Goal: Information Seeking & Learning: Learn about a topic

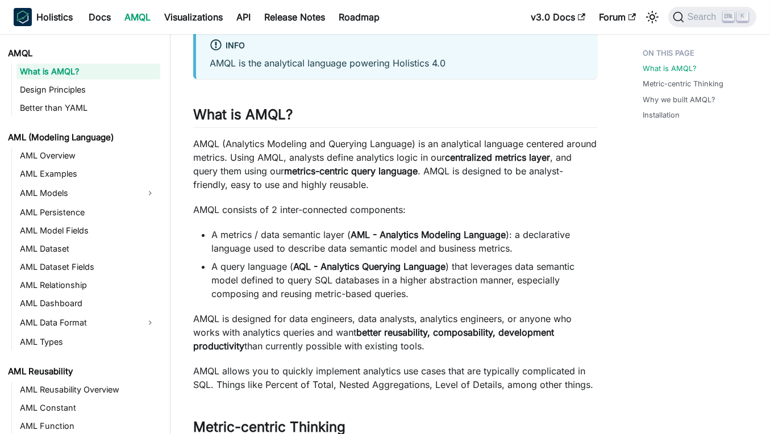
scroll to position [76, 0]
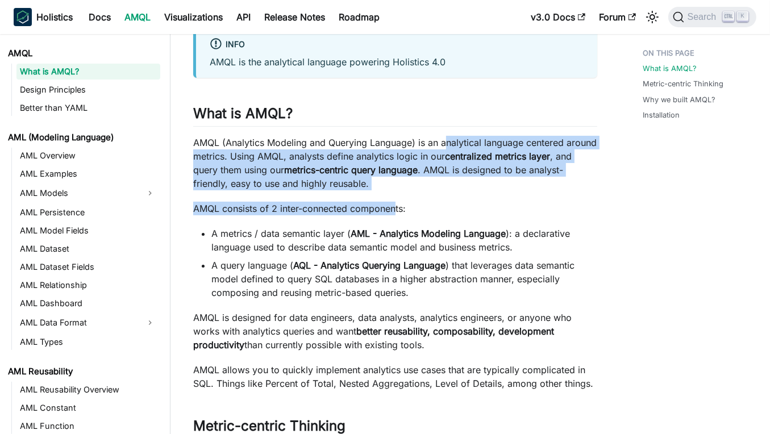
drag, startPoint x: 447, startPoint y: 143, endPoint x: 396, endPoint y: 204, distance: 79.4
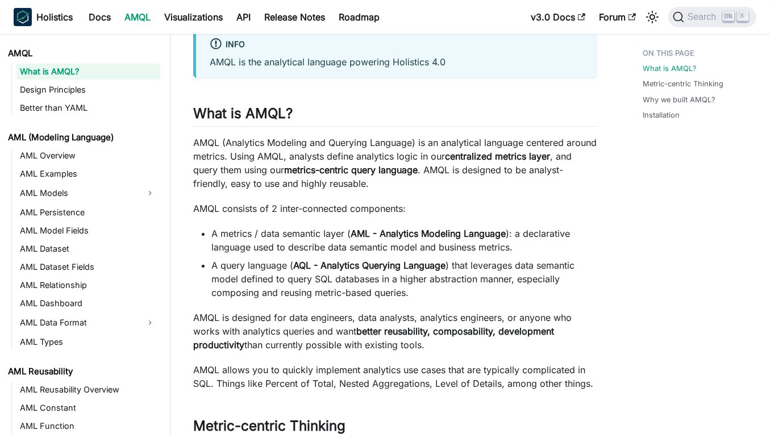
click at [192, 228] on article "AMQL What is AMQL? On this page What is AMQL? info AMQL is the analytical langu…" at bounding box center [395, 438] width 422 height 940
drag, startPoint x: 214, startPoint y: 231, endPoint x: 346, endPoint y: 224, distance: 132.5
click at [366, 241] on li "A metrics / data semantic layer ( AML - Analytics Modeling Language ): a declar…" at bounding box center [404, 240] width 386 height 27
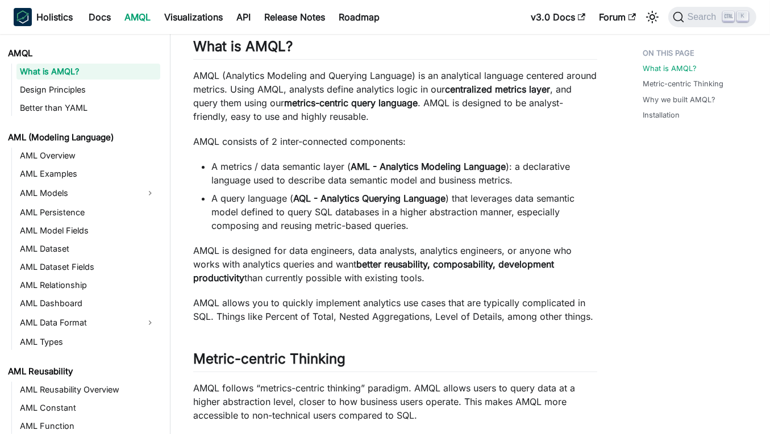
scroll to position [151, 0]
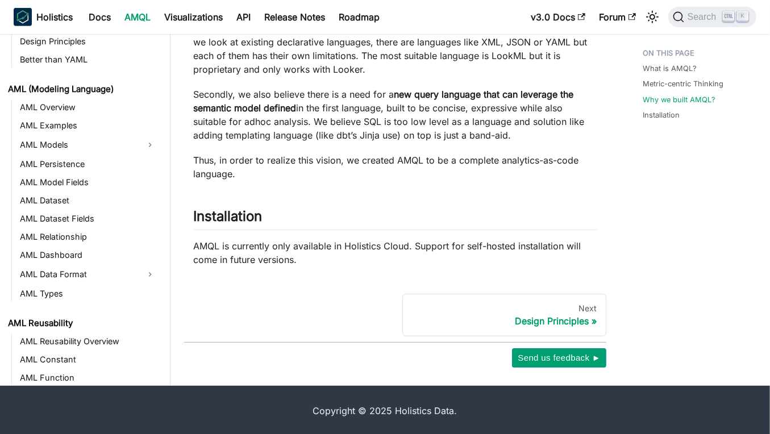
scroll to position [717, 0]
click at [50, 108] on link "AML Overview" at bounding box center [88, 107] width 144 height 16
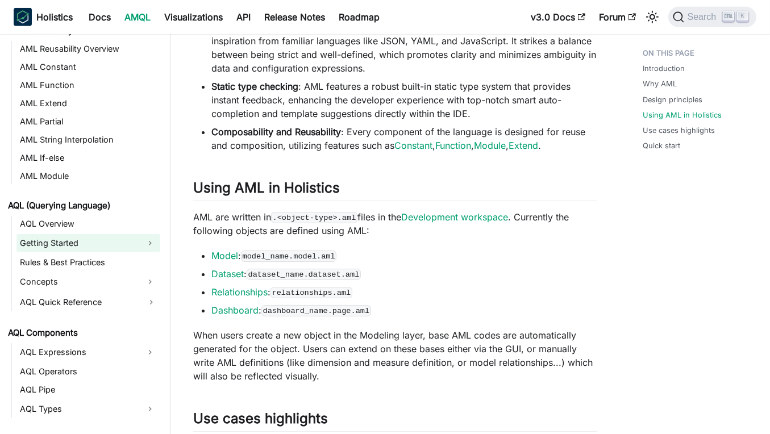
scroll to position [265, 0]
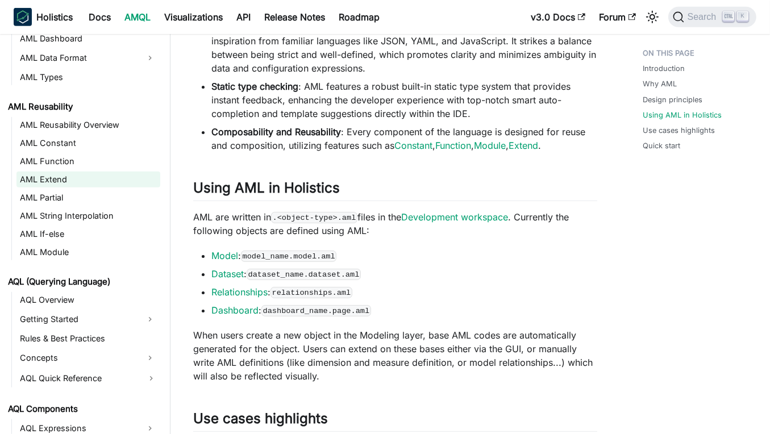
click at [74, 177] on link "AML Extend" at bounding box center [88, 180] width 144 height 16
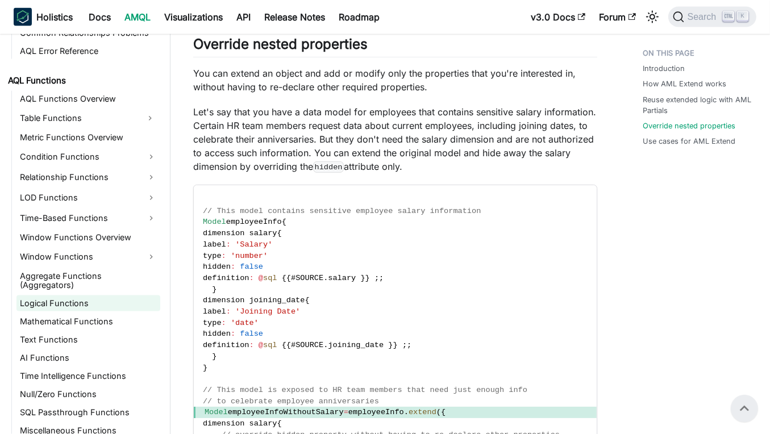
scroll to position [1574, 0]
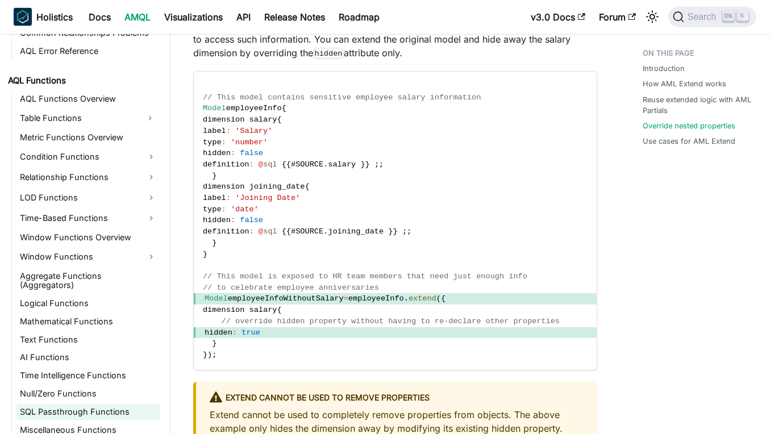
click at [82, 407] on link "SQL Passthrough Functions" at bounding box center [88, 412] width 144 height 16
